Goal: Check status: Check status

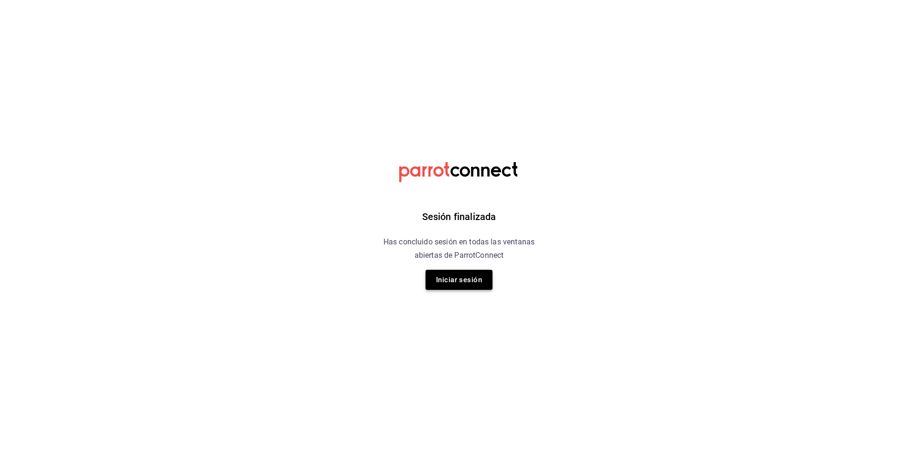
click at [443, 280] on button "Iniciar sesión" at bounding box center [458, 280] width 67 height 20
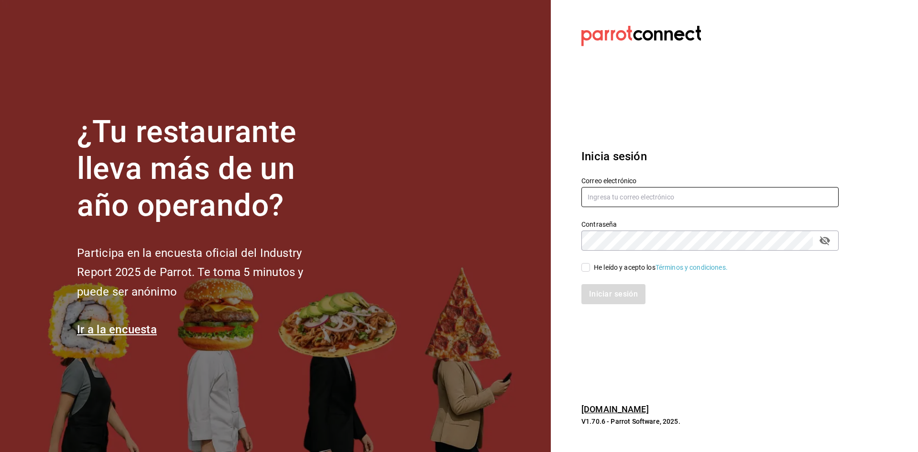
type input "admon.panmalomx@outlook.com"
click at [587, 266] on input "He leído y acepto los Términos y condiciones." at bounding box center [585, 267] width 9 height 9
checkbox input "true"
click at [589, 293] on button "Iniciar sesión" at bounding box center [613, 294] width 65 height 20
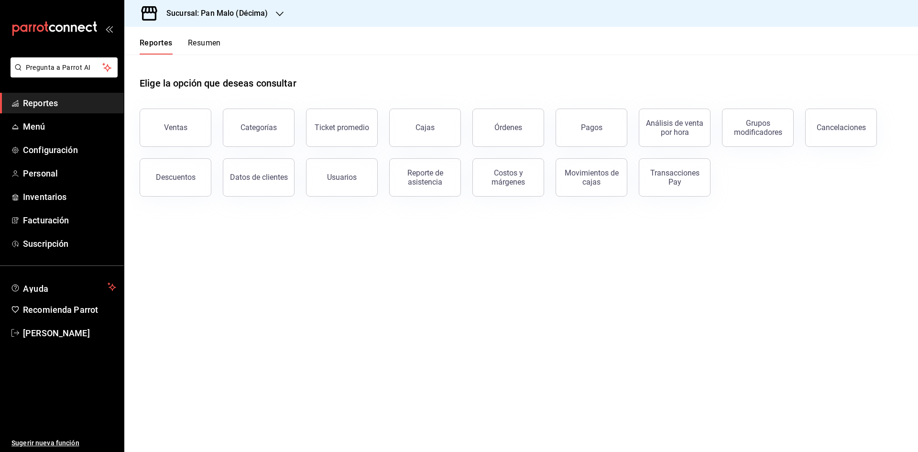
click at [618, 121] on button "Pagos" at bounding box center [592, 128] width 72 height 38
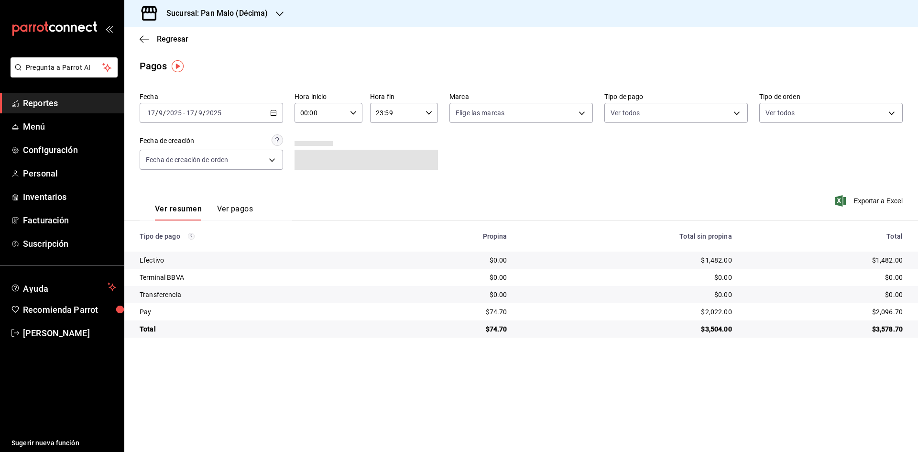
click at [276, 111] on \(Stroke\) "button" at bounding box center [274, 112] width 6 height 5
click at [176, 249] on span "Rango de fechas" at bounding box center [185, 249] width 74 height 10
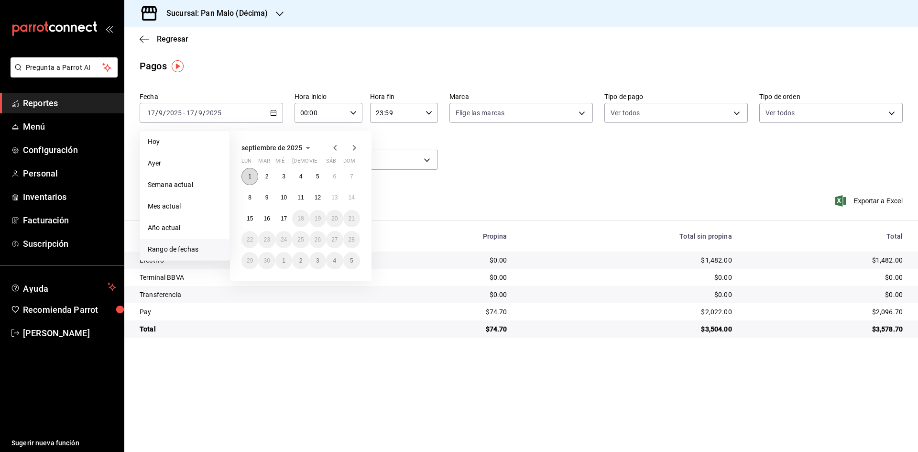
click at [249, 174] on abbr "1" at bounding box center [249, 176] width 3 height 7
click at [249, 220] on abbr "15" at bounding box center [250, 218] width 6 height 7
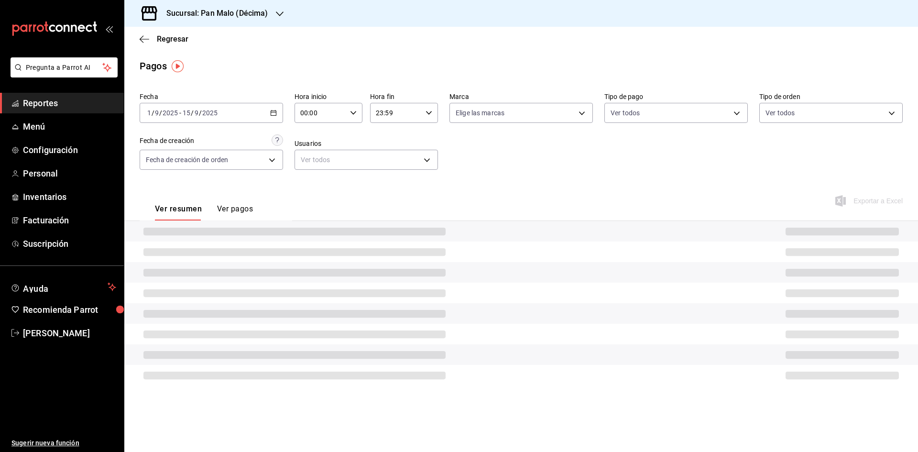
click at [357, 111] on div "00:00 Hora inicio" at bounding box center [328, 113] width 68 height 20
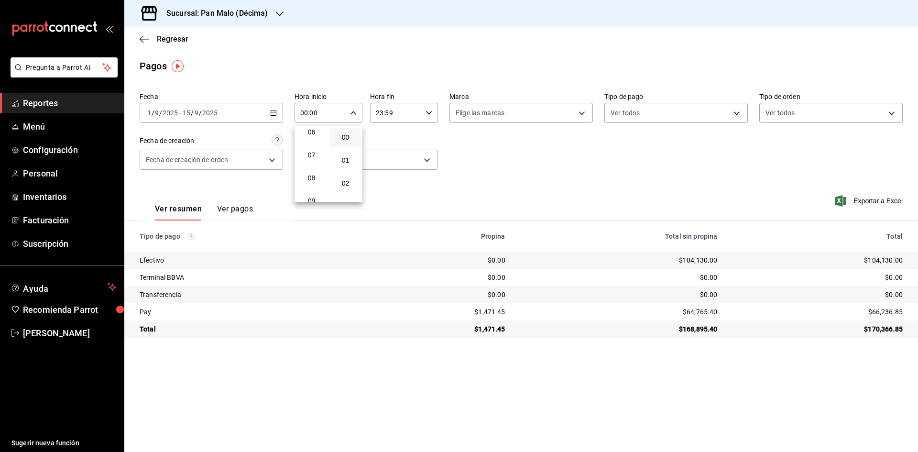
scroll to position [143, 0]
click at [311, 152] on span "07" at bounding box center [311, 155] width 19 height 8
type input "07:00"
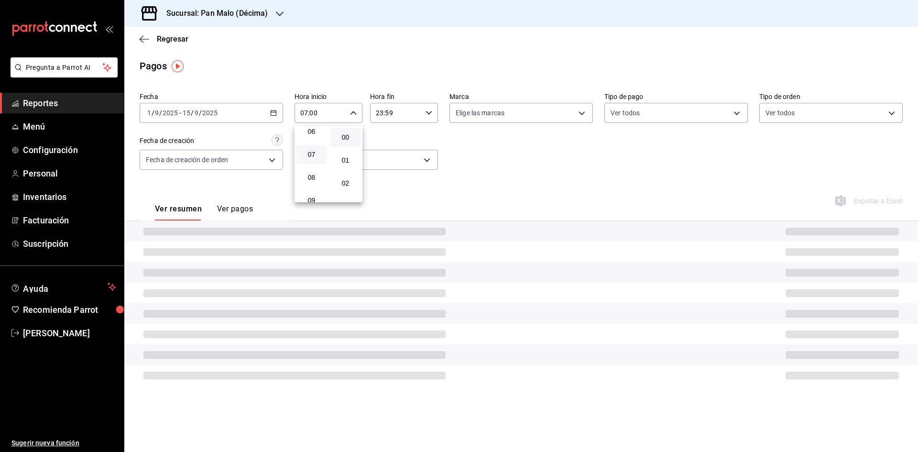
click at [493, 130] on div at bounding box center [459, 226] width 918 height 452
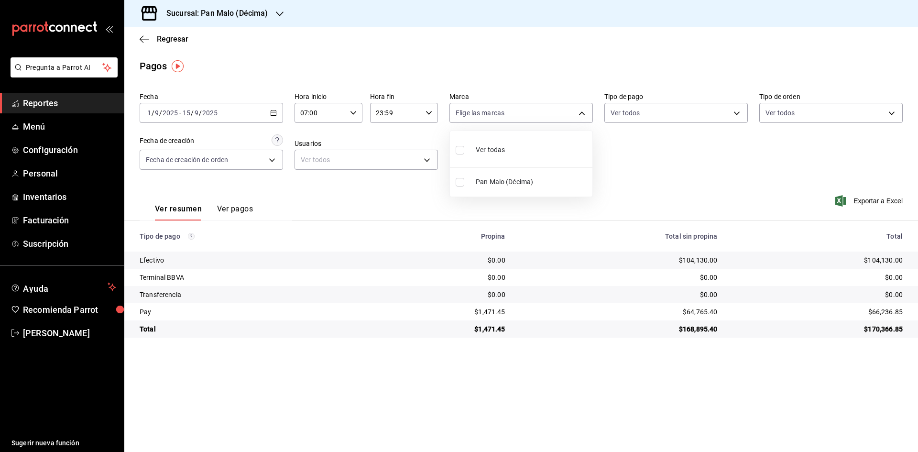
click at [521, 111] on body "Pregunta a Parrot AI Reportes Menú Configuración Personal Inventarios Facturaci…" at bounding box center [459, 226] width 918 height 452
click at [521, 111] on div at bounding box center [459, 226] width 918 height 452
click at [521, 111] on body "Pregunta a Parrot AI Reportes Menú Configuración Personal Inventarios Facturaci…" at bounding box center [459, 226] width 918 height 452
click at [459, 150] on input "checkbox" at bounding box center [460, 150] width 9 height 9
checkbox input "true"
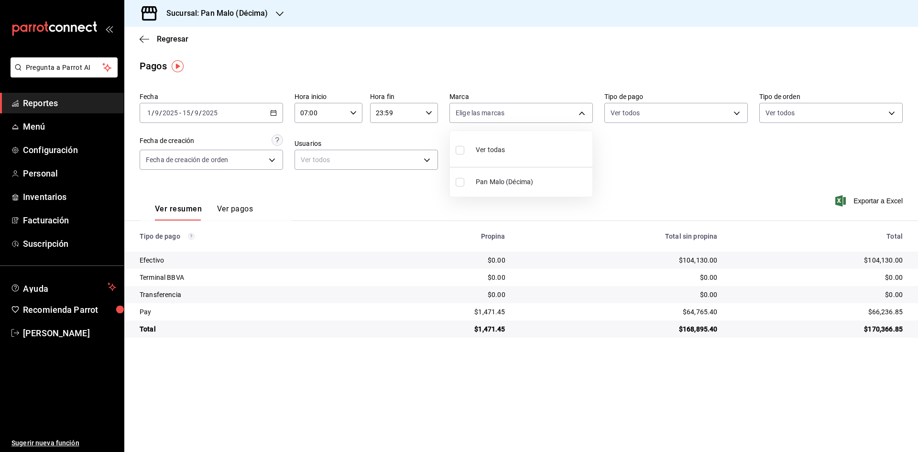
type input "466bce2b-5cc3-4329-804f-08308640c70a"
checkbox input "true"
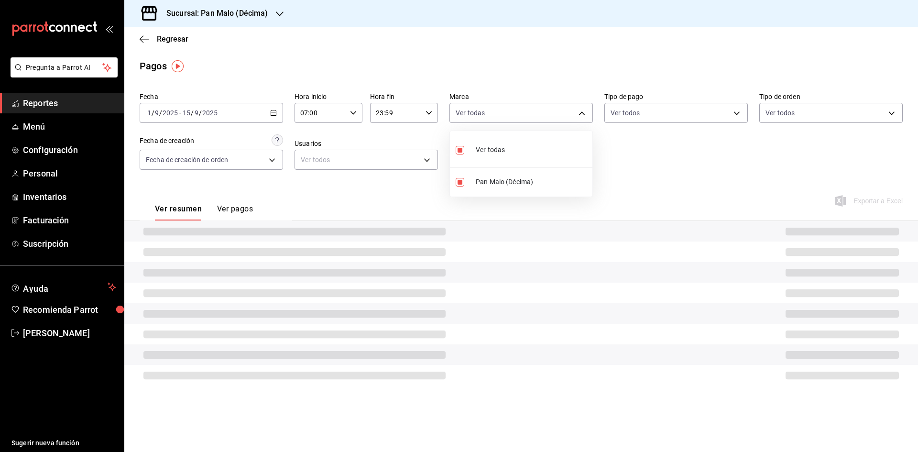
click at [713, 112] on div at bounding box center [459, 226] width 918 height 452
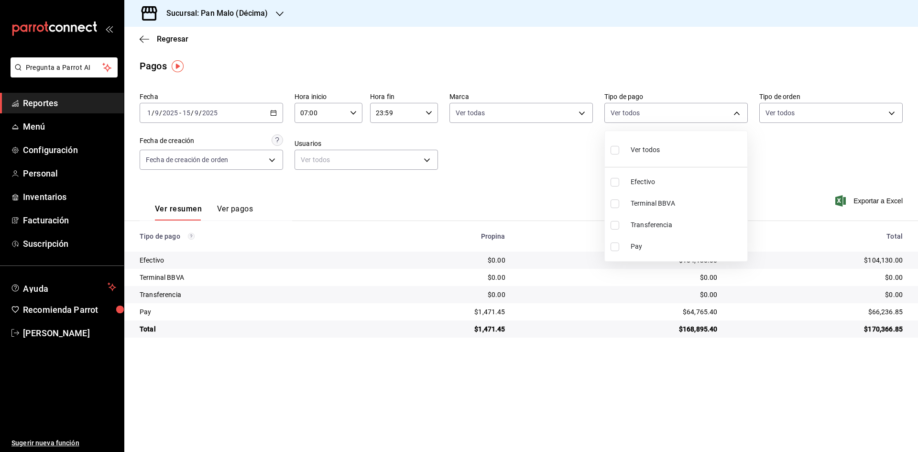
click at [713, 112] on body "Pregunta a Parrot AI Reportes Menú Configuración Personal Inventarios Facturaci…" at bounding box center [459, 226] width 918 height 452
drag, startPoint x: 613, startPoint y: 149, endPoint x: 713, endPoint y: 119, distance: 103.9
click at [614, 148] on input "checkbox" at bounding box center [615, 150] width 9 height 9
checkbox input "true"
type input "ed27846b-149c-477a-964a-2a81c7b4e066,0e86e8db-bfb7-4c0e-8c81-4b31bafc848f,c5f35…"
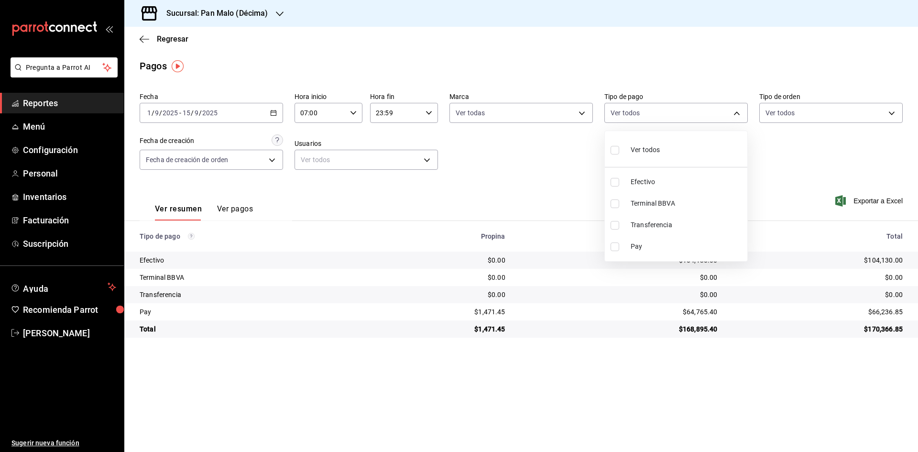
checkbox input "true"
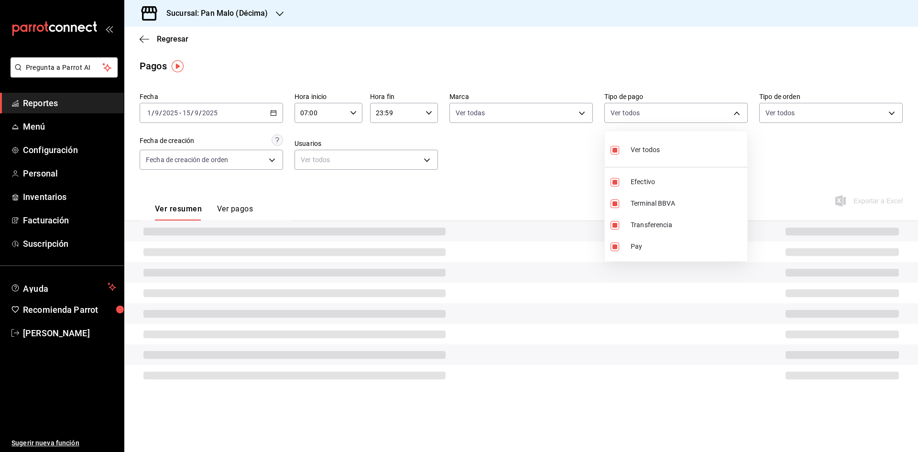
click at [826, 107] on div at bounding box center [459, 226] width 918 height 452
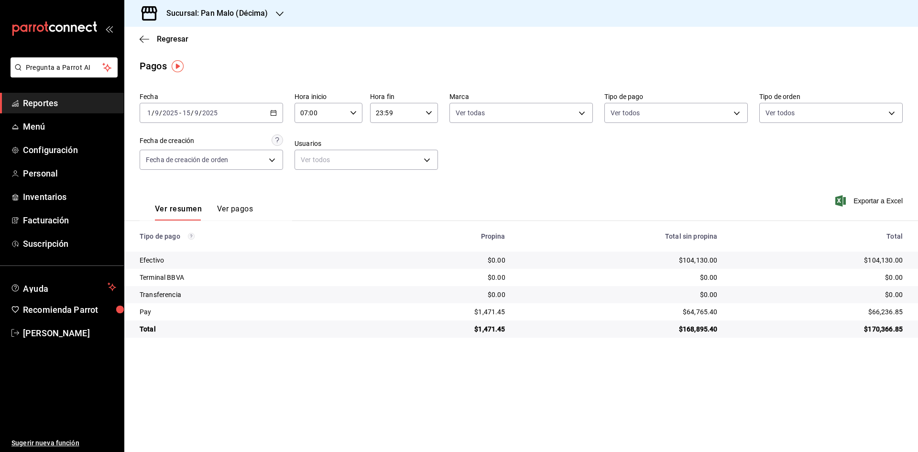
click at [826, 112] on body "Pregunta a Parrot AI Reportes Menú Configuración Personal Inventarios Facturaci…" at bounding box center [459, 226] width 918 height 452
click at [770, 152] on input "checkbox" at bounding box center [769, 150] width 9 height 9
checkbox input "true"
type input "2f63b253-367f-4883-8bc9-548fe05e3dd8,76c8758d-d93f-42de-8d67-bd54894aa7d1,53a2d…"
checkbox input "true"
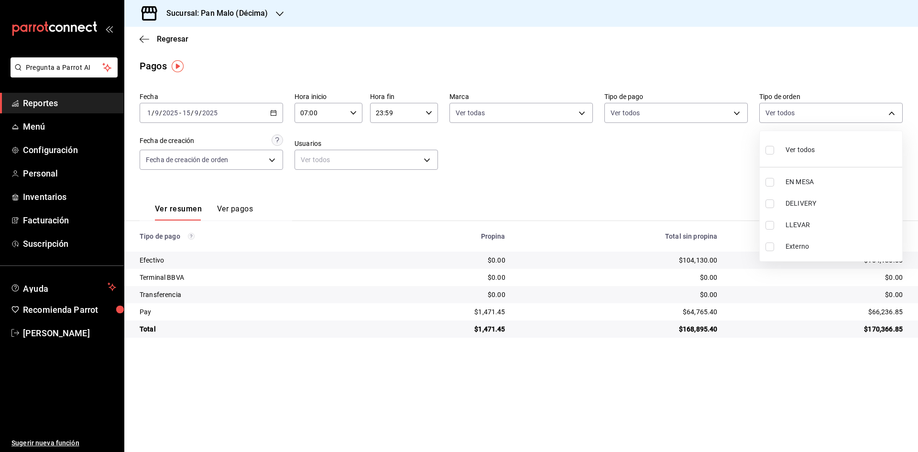
checkbox input "true"
click at [279, 19] on div at bounding box center [459, 226] width 918 height 452
click at [279, 12] on icon "button" at bounding box center [280, 14] width 8 height 8
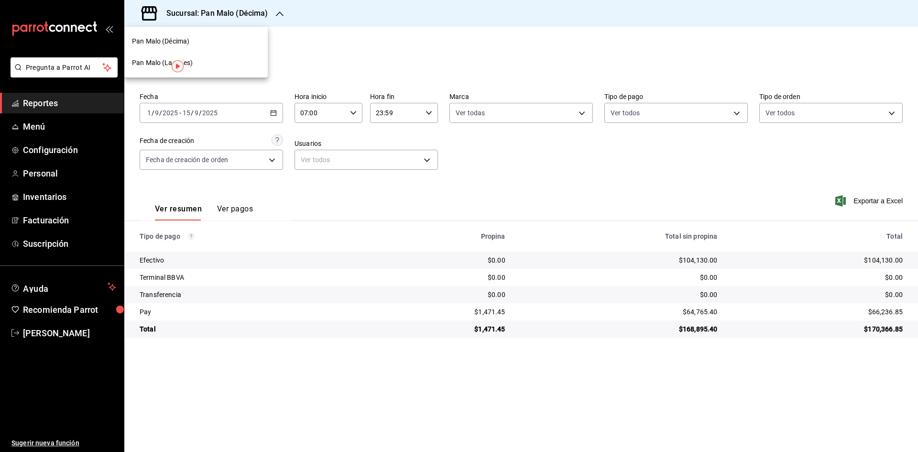
click at [191, 62] on span "Pan Malo (Laureles)" at bounding box center [162, 63] width 61 height 10
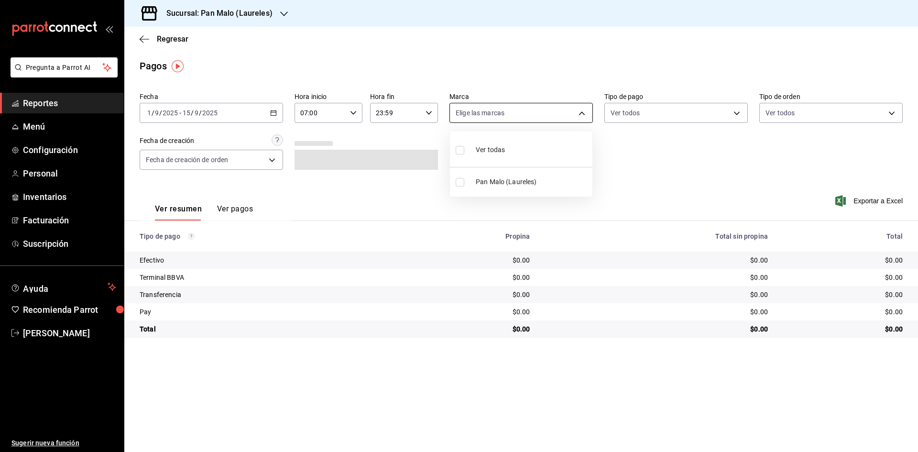
click at [504, 109] on body "Pregunta a Parrot AI Reportes Menú Configuración Personal Inventarios Facturaci…" at bounding box center [459, 226] width 918 height 452
click at [462, 147] on input "checkbox" at bounding box center [460, 150] width 9 height 9
checkbox input "true"
type input "f06aabe6-618c-447d-9268-685567b964da"
checkbox input "true"
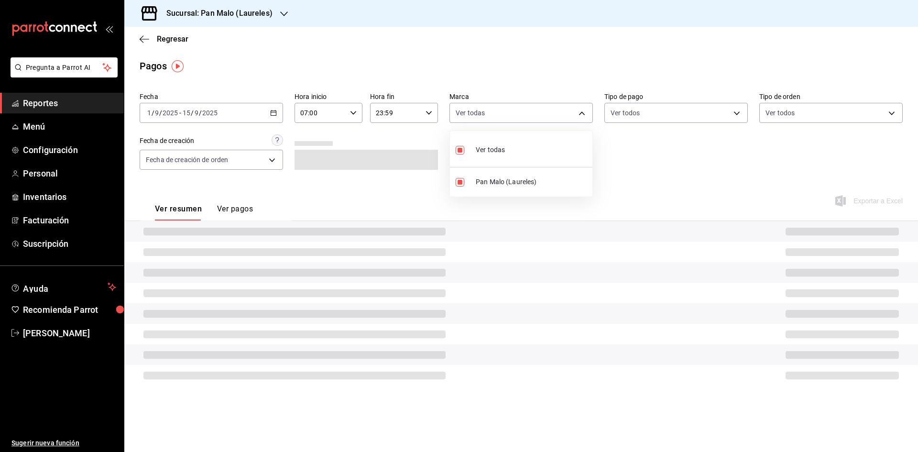
click at [666, 119] on div at bounding box center [459, 226] width 918 height 452
click at [666, 119] on body "Pregunta a Parrot AI Reportes Menú Configuración Personal Inventarios Facturaci…" at bounding box center [459, 226] width 918 height 452
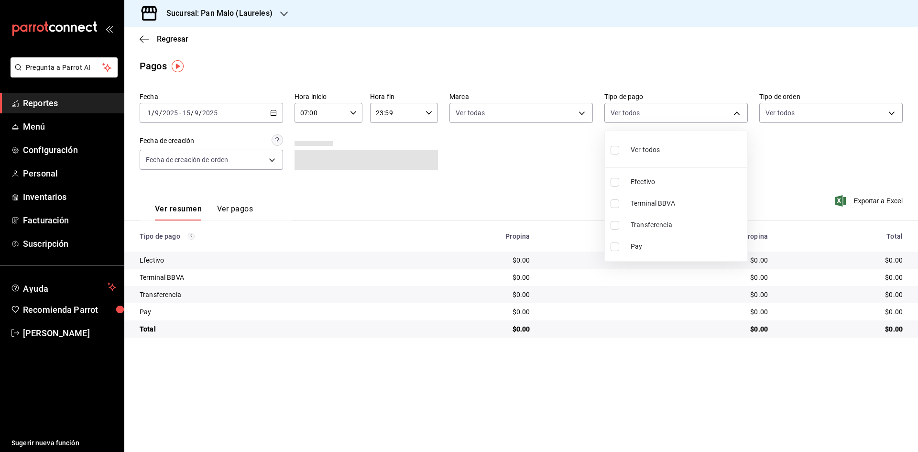
click at [650, 154] on span "Ver todos" at bounding box center [645, 150] width 29 height 10
type input "d649528f-2090-4f7d-bd29-0f1c28e897f2,a5b08f35-cabc-44cf-af3f-f36d26e461c0,3649d…"
checkbox input "true"
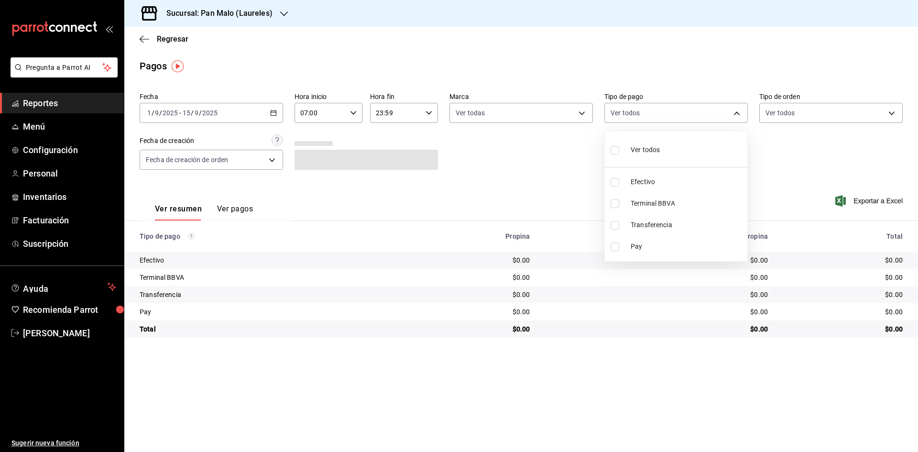
checkbox input "true"
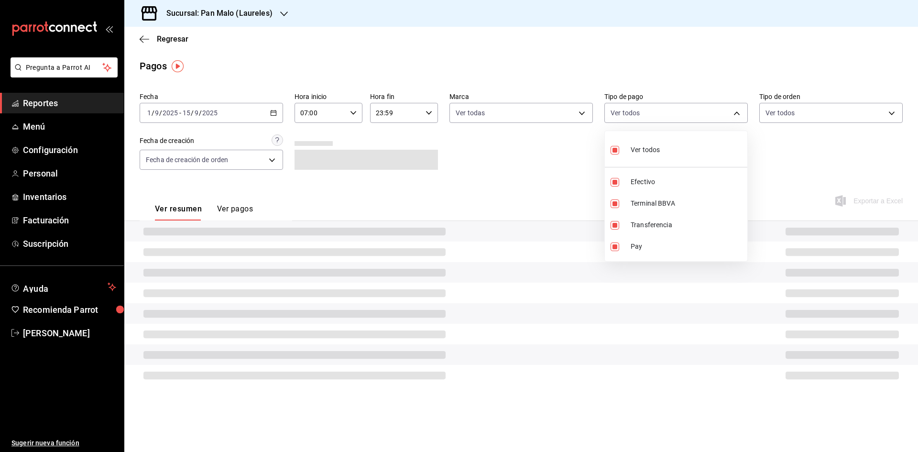
click at [818, 107] on div at bounding box center [459, 226] width 918 height 452
click at [818, 107] on div "Ver todos Efectivo Terminal BBVA Transferencia Pay" at bounding box center [459, 226] width 918 height 452
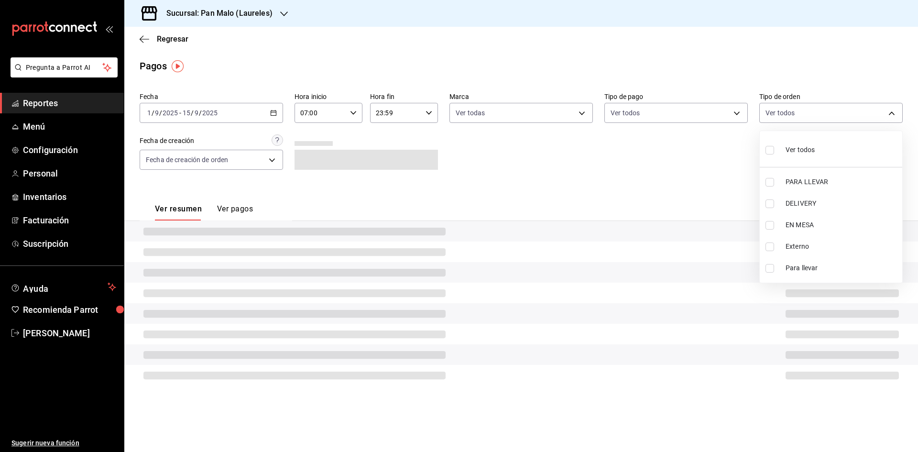
click at [818, 107] on body "Pregunta a Parrot AI Reportes Menú Configuración Personal Inventarios Facturaci…" at bounding box center [459, 226] width 918 height 452
click at [781, 147] on div "Ver todos" at bounding box center [789, 149] width 49 height 21
type input "390a037c-8750-4bf3-b299-3f313a14a2ab,bf3ed71b-c466-44a2-8992-e5dac2a6826c,3cc13…"
checkbox input "true"
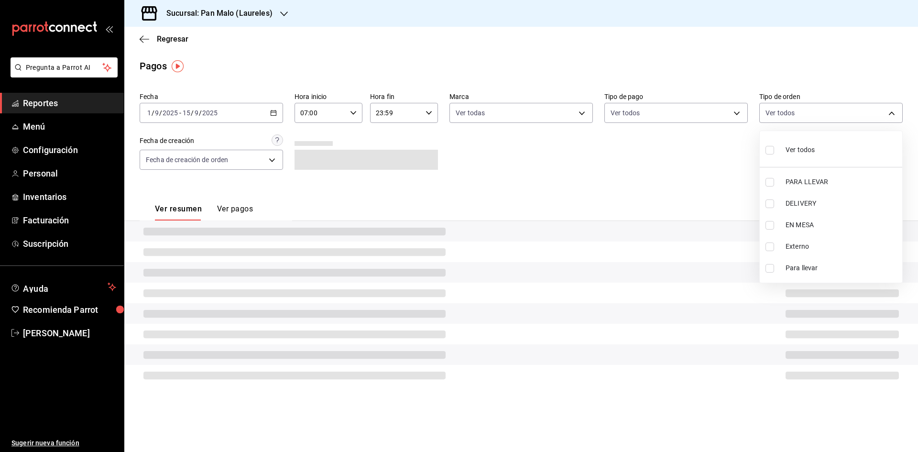
checkbox input "true"
click at [612, 148] on div at bounding box center [459, 226] width 918 height 452
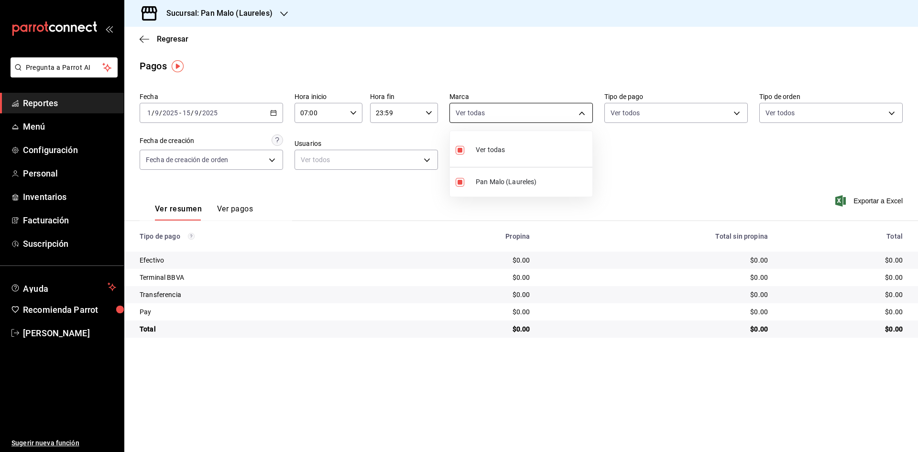
click at [542, 104] on body "Pregunta a Parrot AI Reportes Menú Configuración Personal Inventarios Facturaci…" at bounding box center [459, 226] width 918 height 452
click at [690, 112] on div at bounding box center [459, 226] width 918 height 452
drag, startPoint x: 706, startPoint y: 177, endPoint x: 312, endPoint y: 107, distance: 400.7
click at [706, 176] on div "Fecha [DATE] [DATE] - [DATE] [DATE] Hora inicio 07:00 Hora inicio Hora fin 23:5…" at bounding box center [521, 134] width 763 height 93
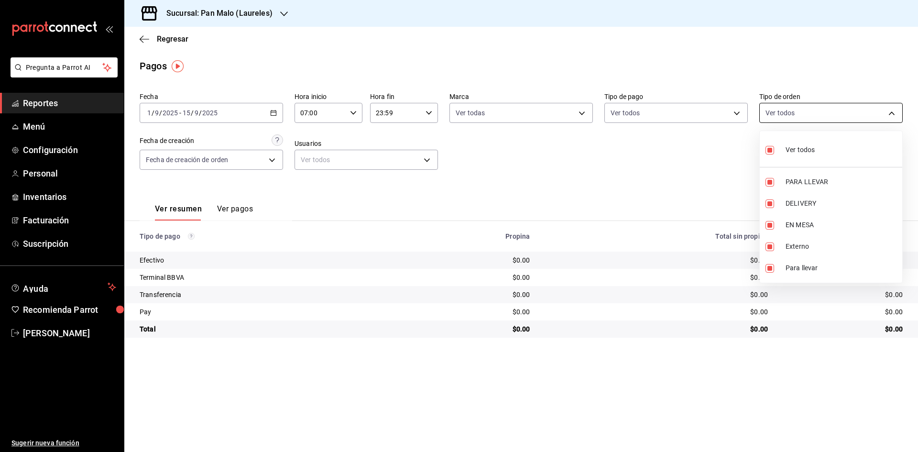
click at [775, 112] on body "Pregunta a Parrot AI Reportes Menú Configuración Personal Inventarios Facturaci…" at bounding box center [459, 226] width 918 height 452
click at [552, 164] on div at bounding box center [459, 226] width 918 height 452
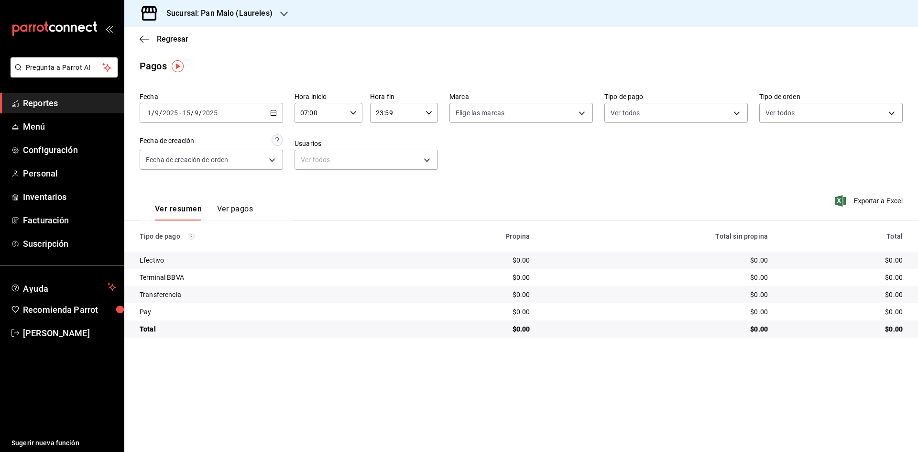
click at [271, 111] on \(Stroke\) "button" at bounding box center [274, 112] width 6 height 5
click at [183, 245] on span "Rango de fechas" at bounding box center [185, 249] width 74 height 10
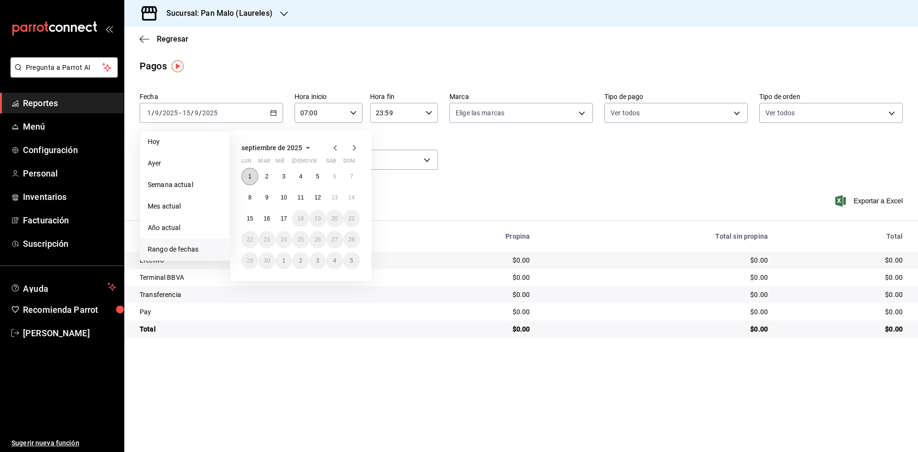
click at [252, 176] on button "1" at bounding box center [249, 176] width 17 height 17
click at [240, 218] on div "septiembre de 2025 lun mar mié jue vie sáb dom 1 2 3 4 5 6 7 8 9 10 11 12 13 14…" at bounding box center [301, 206] width 142 height 150
click at [251, 217] on abbr "15" at bounding box center [250, 218] width 6 height 7
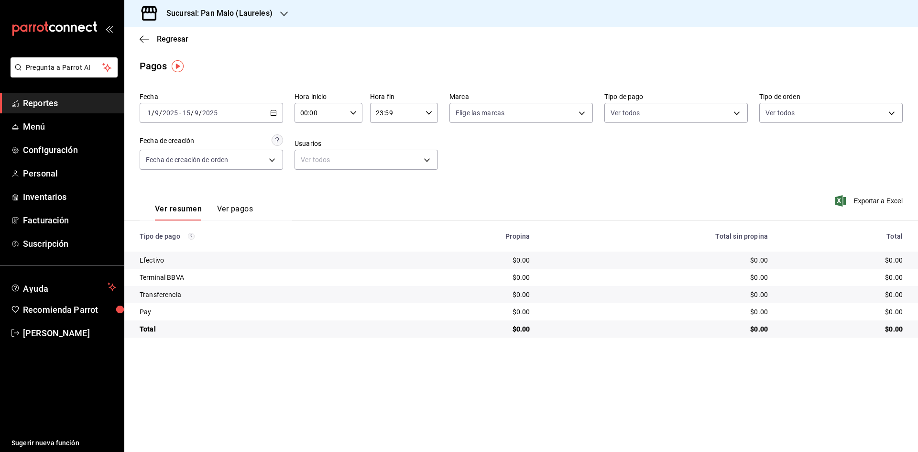
click at [350, 115] on icon "button" at bounding box center [353, 112] width 7 height 7
click at [312, 154] on span "07" at bounding box center [311, 155] width 19 height 8
type input "07:00"
click at [474, 150] on div at bounding box center [459, 226] width 918 height 452
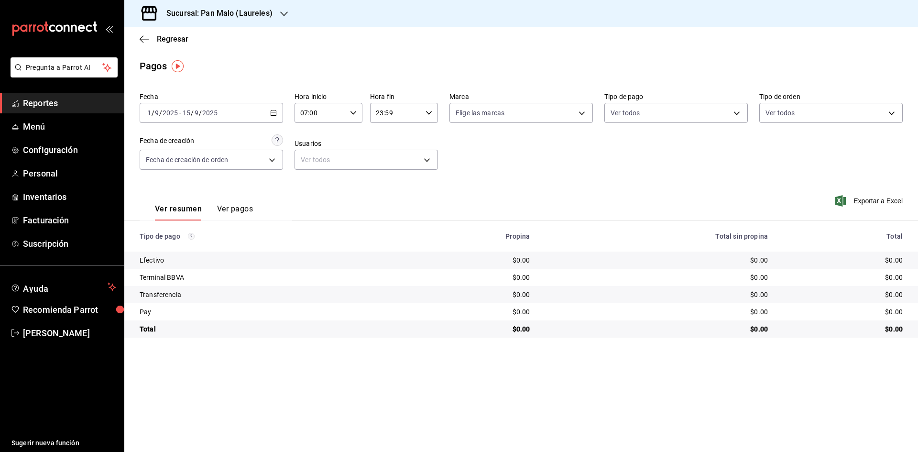
click at [428, 112] on icon "button" at bounding box center [428, 112] width 7 height 7
click at [535, 166] on div at bounding box center [459, 226] width 918 height 452
click at [573, 105] on body "Pregunta a Parrot AI Reportes Menú Configuración Personal Inventarios Facturaci…" at bounding box center [459, 226] width 918 height 452
click at [496, 152] on span "Ver todas" at bounding box center [490, 150] width 29 height 10
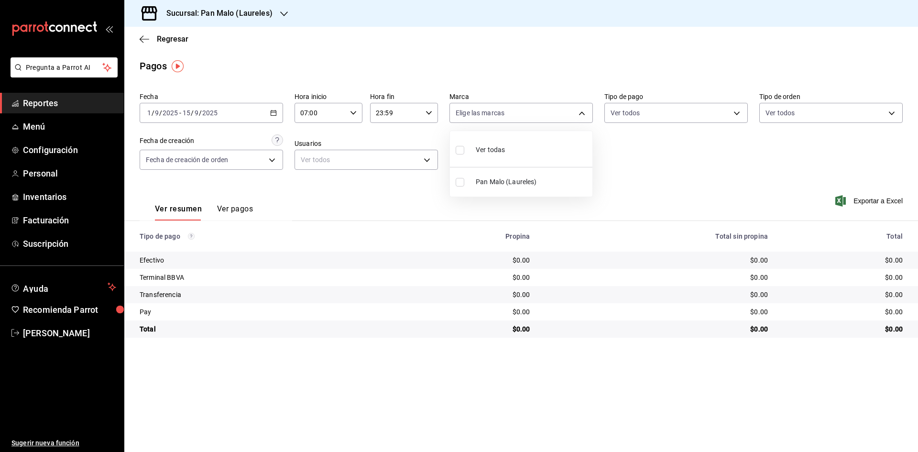
type input "f06aabe6-618c-447d-9268-685567b964da"
checkbox input "true"
click at [671, 115] on div at bounding box center [459, 226] width 918 height 452
click at [671, 115] on body "Pregunta a Parrot AI Reportes Menú Configuración Personal Inventarios Facturaci…" at bounding box center [459, 226] width 918 height 452
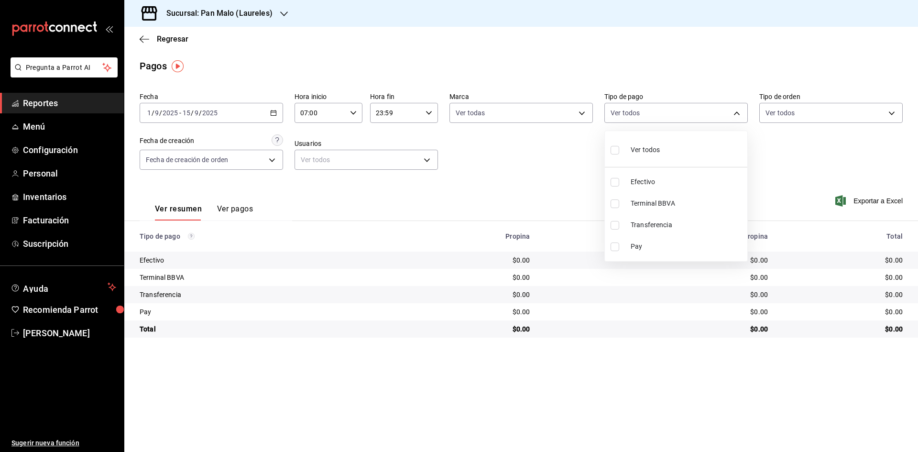
click at [655, 153] on span "Ver todos" at bounding box center [645, 150] width 29 height 10
type input "d649528f-2090-4f7d-bd29-0f1c28e897f2,a5b08f35-cabc-44cf-af3f-f36d26e461c0,3649d…"
checkbox input "true"
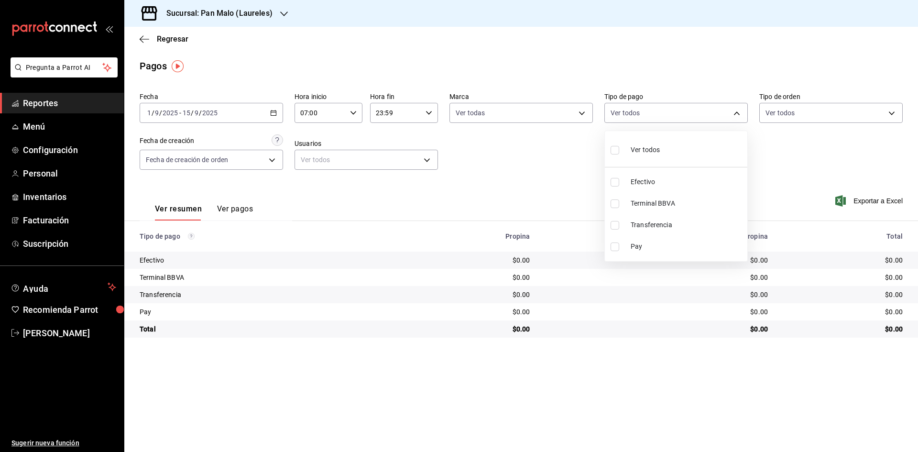
checkbox input "true"
click at [818, 117] on div at bounding box center [459, 226] width 918 height 452
click at [818, 117] on body "Pregunta a Parrot AI Reportes Menú Configuración Personal Inventarios Facturaci…" at bounding box center [459, 226] width 918 height 452
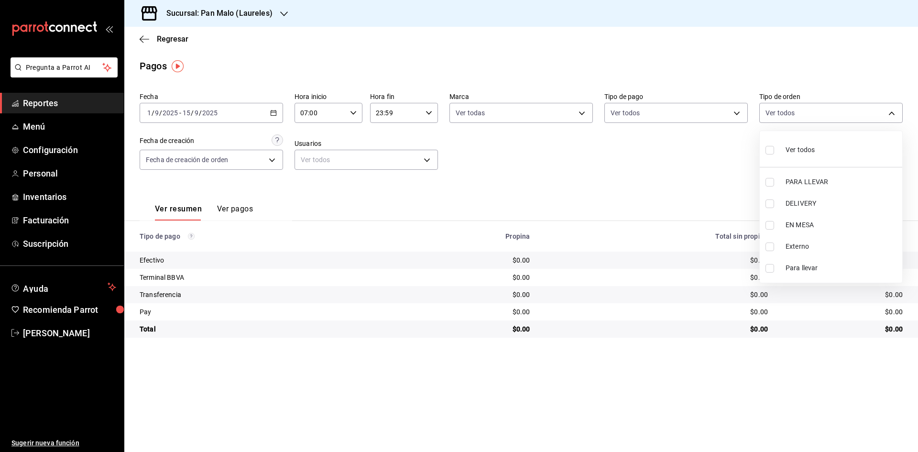
click at [794, 150] on span "Ver todos" at bounding box center [799, 150] width 29 height 10
type input "390a037c-8750-4bf3-b299-3f313a14a2ab,bf3ed71b-c466-44a2-8992-e5dac2a6826c,3cc13…"
checkbox input "true"
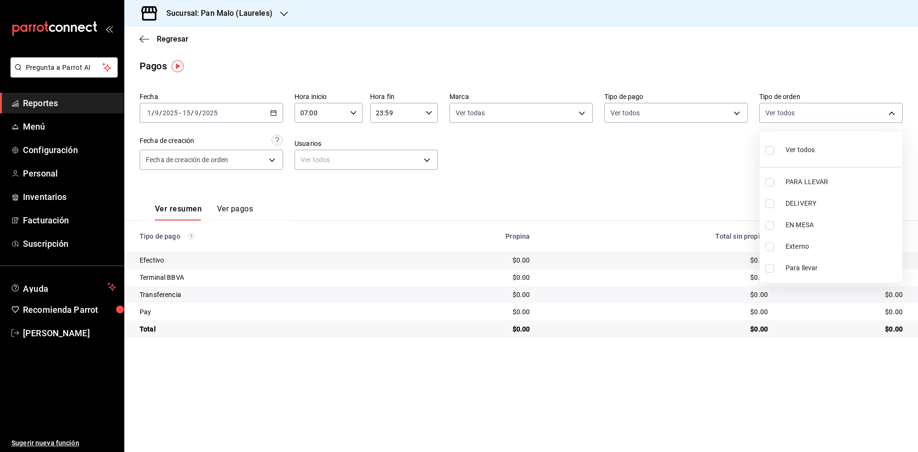
checkbox input "true"
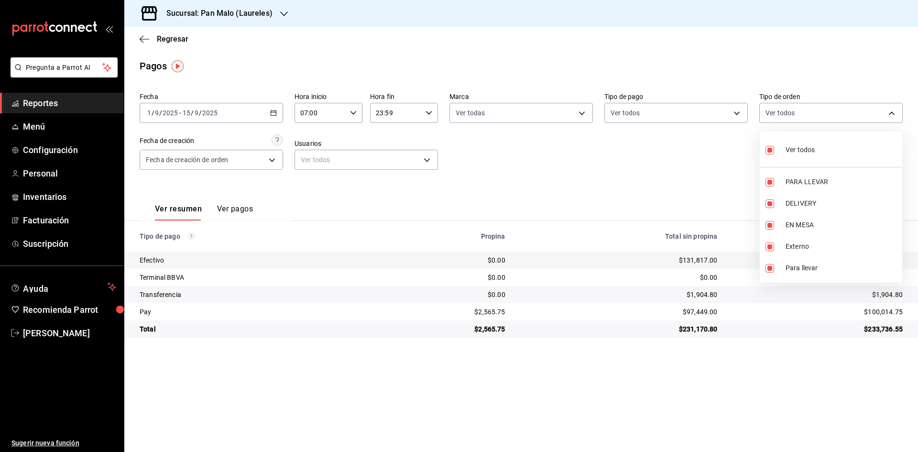
click at [505, 169] on div at bounding box center [459, 226] width 918 height 452
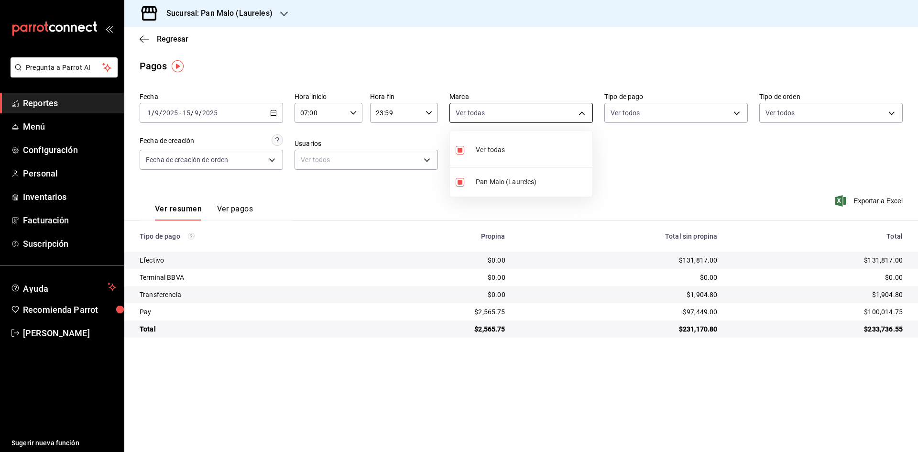
click at [488, 106] on body "Pregunta a Parrot AI Reportes Menú Configuración Personal Inventarios Facturaci…" at bounding box center [459, 226] width 918 height 452
click at [528, 57] on div at bounding box center [459, 226] width 918 height 452
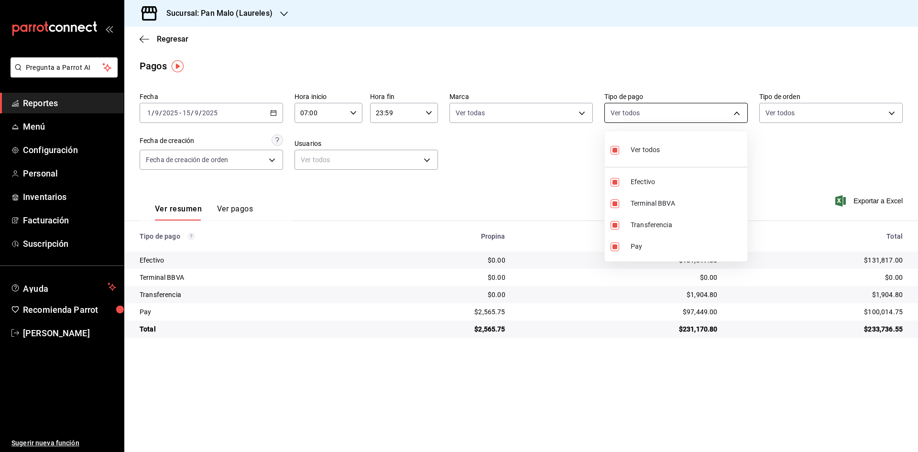
click at [702, 105] on body "Pregunta a Parrot AI Reportes Menú Configuración Personal Inventarios Facturaci…" at bounding box center [459, 226] width 918 height 452
click at [719, 16] on div at bounding box center [459, 226] width 918 height 452
click at [801, 118] on body "Pregunta a Parrot AI Reportes Menú Configuración Personal Inventarios Facturaci…" at bounding box center [459, 226] width 918 height 452
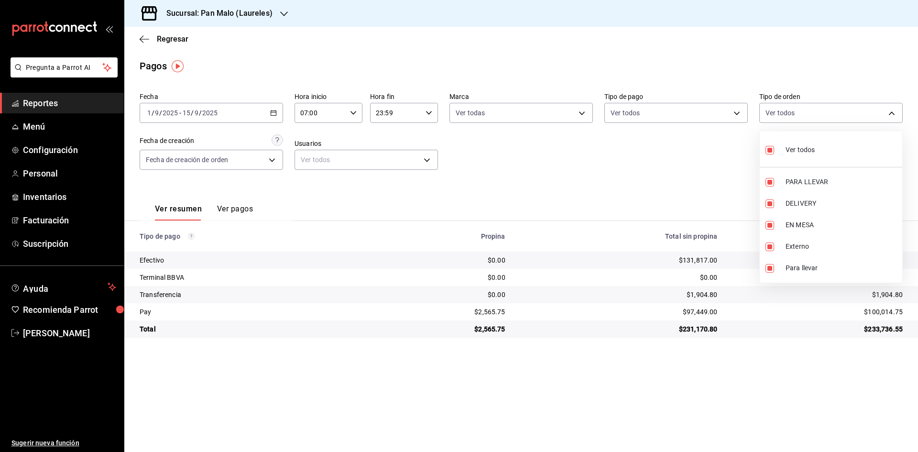
click at [658, 64] on div at bounding box center [459, 226] width 918 height 452
